Goal: Answer question/provide support: Share knowledge or assist other users

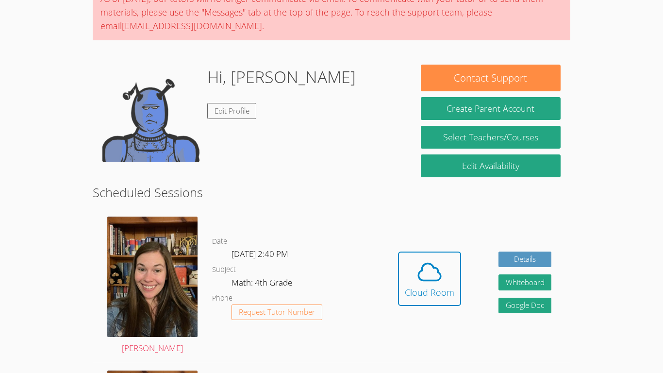
scroll to position [164, 0]
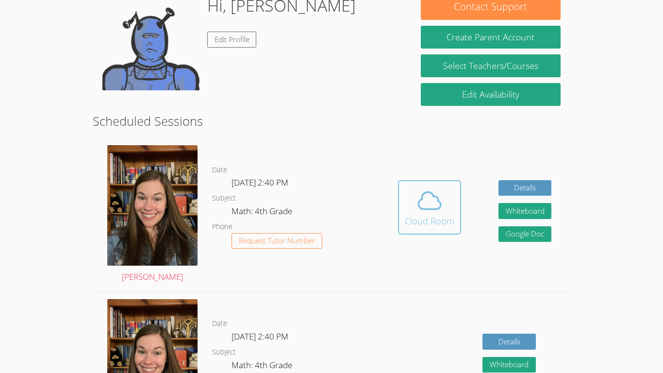
click at [423, 215] on div "Cloud Room" at bounding box center [430, 221] width 50 height 14
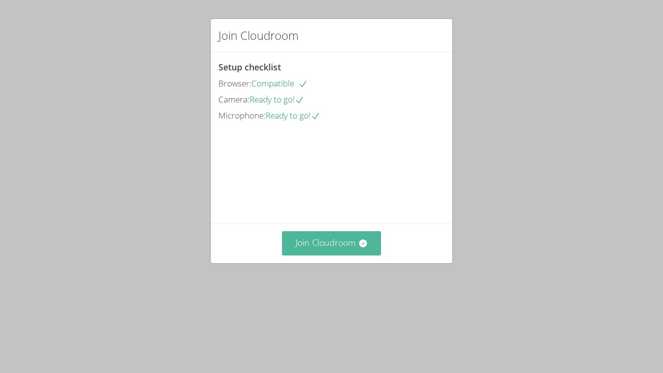
click at [364, 248] on icon at bounding box center [363, 243] width 10 height 10
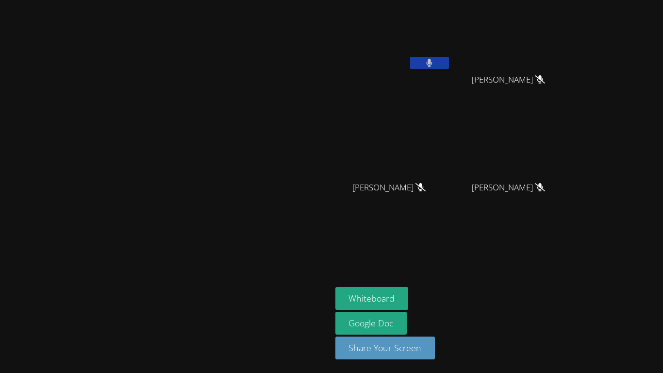
click at [433, 60] on icon at bounding box center [429, 63] width 6 height 8
click at [449, 64] on button at bounding box center [429, 63] width 39 height 12
click at [449, 67] on button at bounding box center [429, 63] width 39 height 12
click at [449, 66] on button at bounding box center [429, 63] width 39 height 12
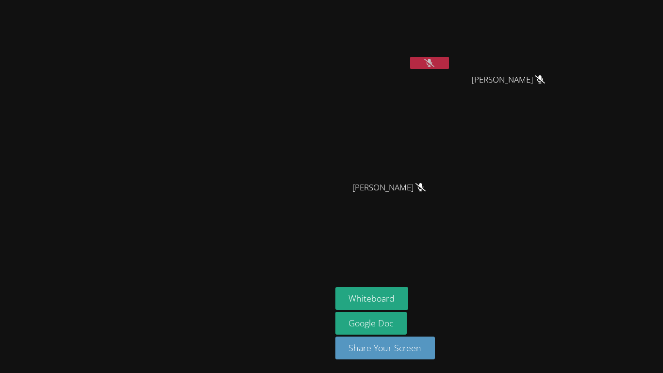
click at [434, 64] on icon at bounding box center [429, 63] width 10 height 8
click at [433, 64] on icon at bounding box center [429, 63] width 6 height 8
click at [449, 67] on button at bounding box center [429, 63] width 39 height 12
click at [433, 60] on icon at bounding box center [429, 63] width 6 height 8
click at [434, 60] on icon at bounding box center [429, 63] width 10 height 8
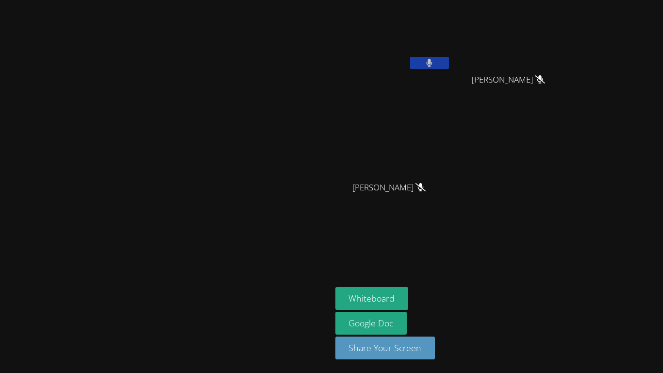
click at [433, 60] on icon at bounding box center [429, 63] width 6 height 8
click at [434, 60] on icon at bounding box center [429, 63] width 10 height 8
click at [449, 64] on button at bounding box center [429, 63] width 39 height 12
click at [434, 64] on icon at bounding box center [429, 63] width 10 height 8
click at [449, 60] on button at bounding box center [429, 63] width 39 height 12
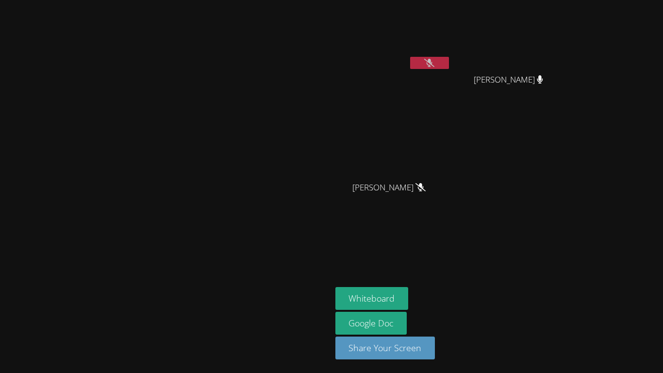
click at [449, 60] on button at bounding box center [429, 63] width 39 height 12
drag, startPoint x: 525, startPoint y: 60, endPoint x: 529, endPoint y: 56, distance: 5.2
click at [449, 57] on button at bounding box center [429, 63] width 39 height 12
click at [238, 148] on video at bounding box center [166, 167] width 146 height 182
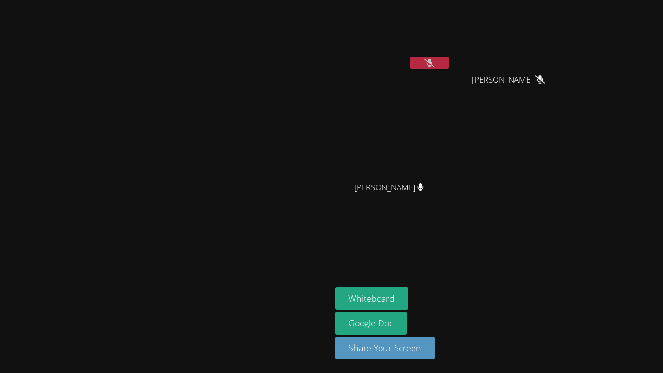
drag, startPoint x: 513, startPoint y: 64, endPoint x: 517, endPoint y: 68, distance: 6.2
click at [449, 68] on button at bounding box center [429, 63] width 39 height 12
click at [434, 59] on icon at bounding box center [429, 63] width 10 height 8
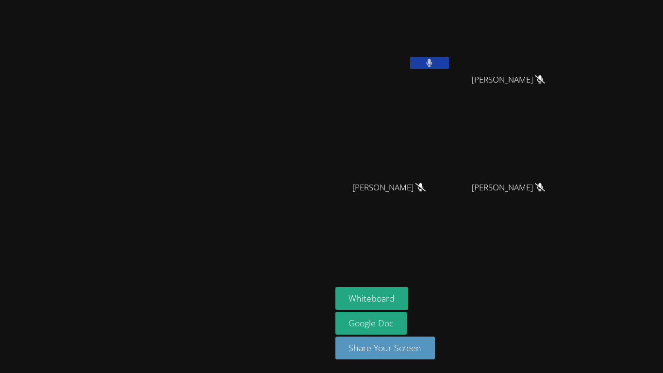
click at [449, 62] on button at bounding box center [429, 63] width 39 height 12
click at [449, 67] on button at bounding box center [429, 63] width 39 height 12
click at [449, 68] on button at bounding box center [429, 63] width 39 height 12
click at [434, 61] on icon at bounding box center [429, 63] width 10 height 8
click at [433, 61] on icon at bounding box center [430, 63] width 6 height 8
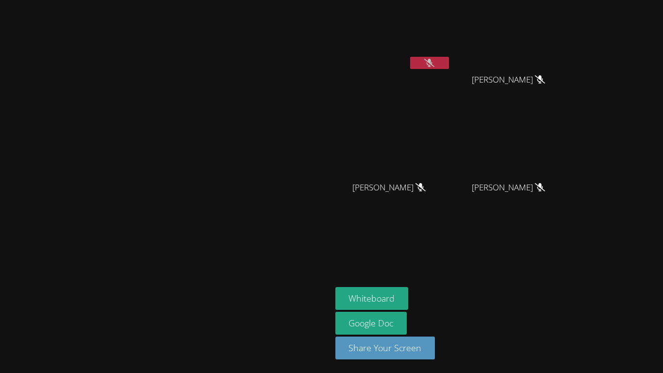
click at [434, 61] on icon at bounding box center [429, 63] width 10 height 8
click at [433, 61] on icon at bounding box center [430, 63] width 6 height 8
click at [434, 59] on icon at bounding box center [429, 63] width 10 height 8
click at [433, 59] on icon at bounding box center [429, 63] width 6 height 8
click at [449, 65] on button at bounding box center [429, 63] width 39 height 12
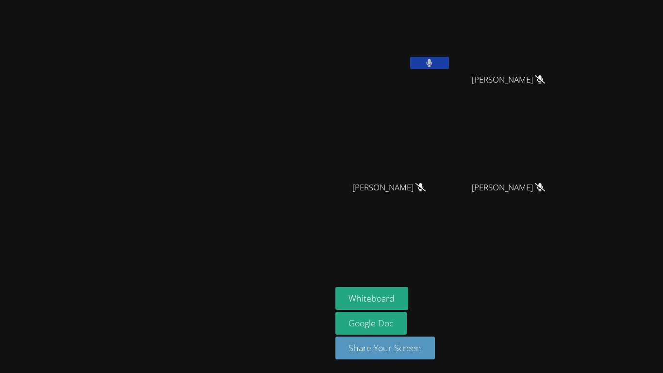
click at [449, 58] on button at bounding box center [429, 63] width 39 height 12
click at [449, 63] on button at bounding box center [429, 63] width 39 height 12
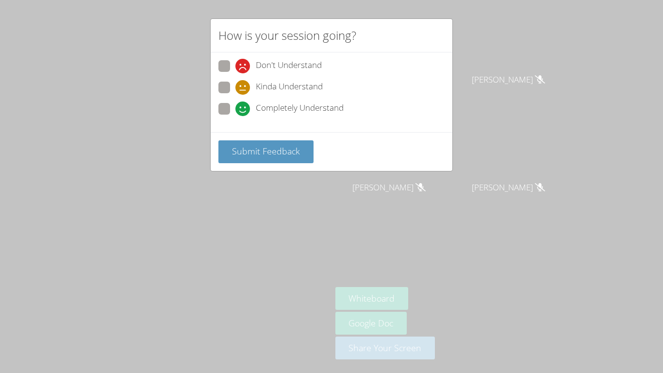
click at [258, 111] on span "Completely Understand" at bounding box center [300, 108] width 88 height 15
click at [244, 111] on input "Completely Understand" at bounding box center [239, 107] width 8 height 8
radio input "true"
click at [293, 159] on button "Submit Feedback" at bounding box center [265, 151] width 95 height 23
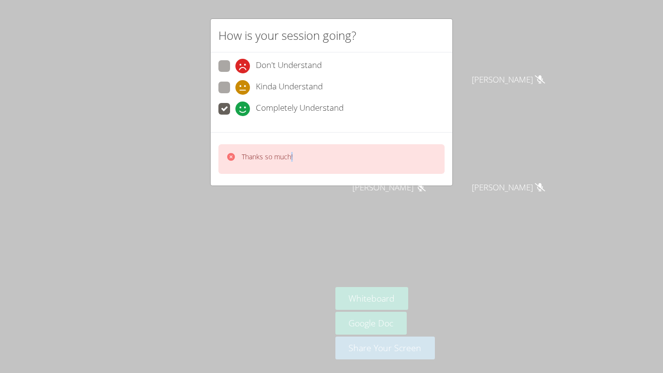
click at [292, 161] on div "Thanks so much!" at bounding box center [267, 159] width 51 height 14
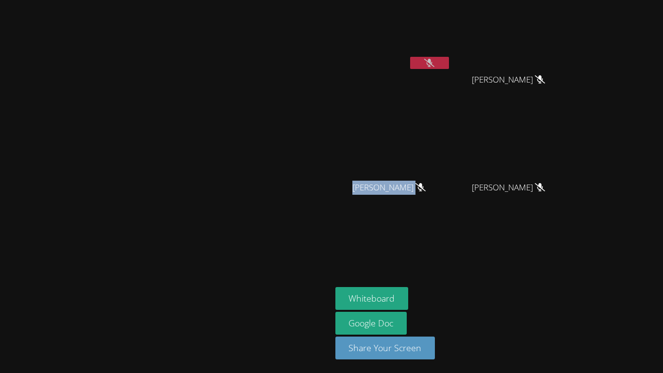
drag, startPoint x: 663, startPoint y: 166, endPoint x: 431, endPoint y: 218, distance: 237.9
click at [570, 195] on div "[PERSON_NAME] [PERSON_NAME] [PERSON_NAME] [PERSON_NAME] [PERSON_NAME] [PERSON_N…" at bounding box center [452, 110] width 235 height 212
drag, startPoint x: 502, startPoint y: 226, endPoint x: 523, endPoint y: 239, distance: 24.6
click at [502, 225] on aside "[PERSON_NAME] [PERSON_NAME] [PERSON_NAME] [PERSON_NAME] [PERSON_NAME] [PERSON_N…" at bounding box center [453, 186] width 243 height 373
click at [332, 0] on main "[PERSON_NAME]" at bounding box center [166, 186] width 332 height 373
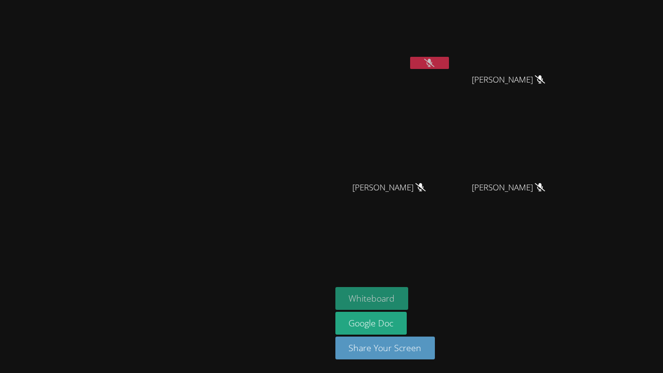
click at [409, 295] on button "Whiteboard" at bounding box center [371, 298] width 73 height 23
click at [434, 64] on icon at bounding box center [429, 63] width 10 height 8
click at [449, 60] on button at bounding box center [429, 63] width 39 height 12
click at [409, 295] on button "Whiteboard" at bounding box center [371, 298] width 73 height 23
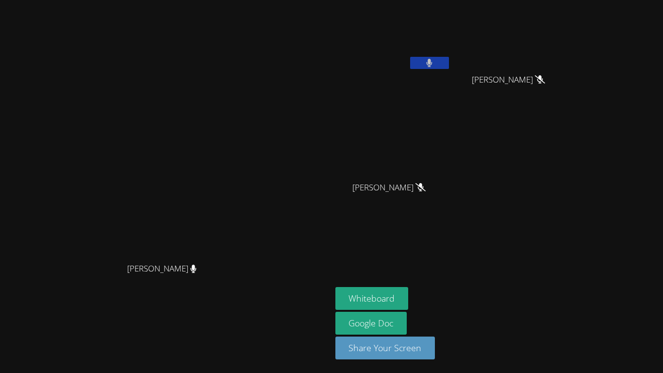
click at [449, 60] on button at bounding box center [429, 63] width 39 height 12
click at [434, 64] on icon at bounding box center [429, 63] width 10 height 8
click at [332, 0] on main "[PERSON_NAME] [PERSON_NAME]" at bounding box center [166, 186] width 332 height 373
